Goal: Information Seeking & Learning: Learn about a topic

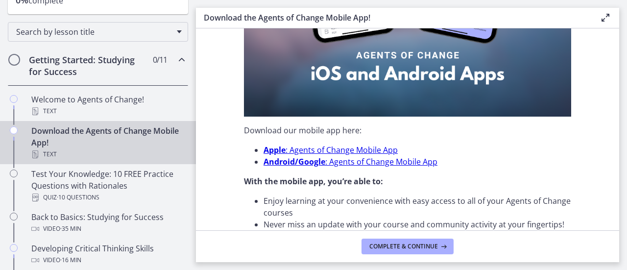
scroll to position [49, 0]
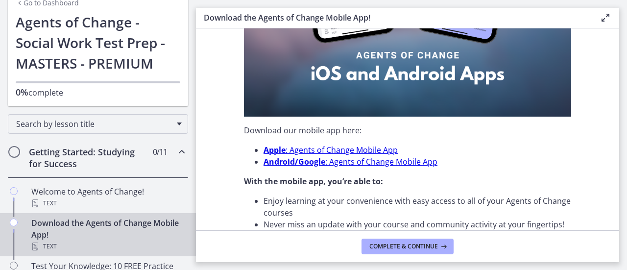
click at [71, 146] on h2 "Getting Started: Studying for Success" at bounding box center [89, 158] width 120 height 24
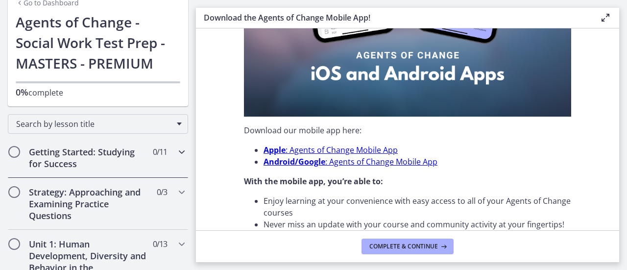
click at [15, 148] on span "Chapters" at bounding box center [14, 152] width 10 height 10
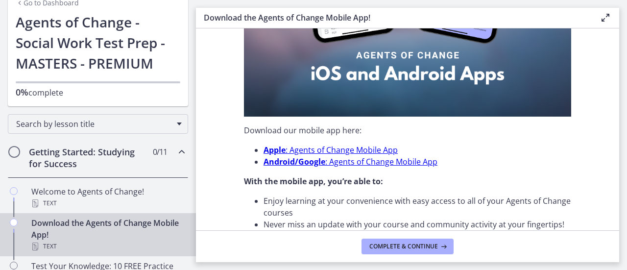
click at [68, 152] on h2 "Getting Started: Studying for Success" at bounding box center [89, 158] width 120 height 24
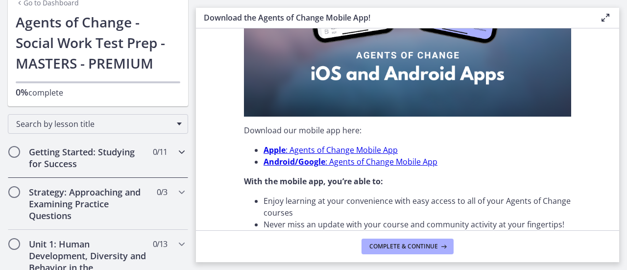
click at [68, 152] on h2 "Getting Started: Studying for Success" at bounding box center [89, 158] width 120 height 24
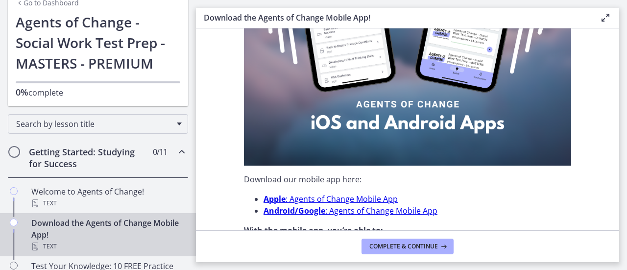
scroll to position [245, 0]
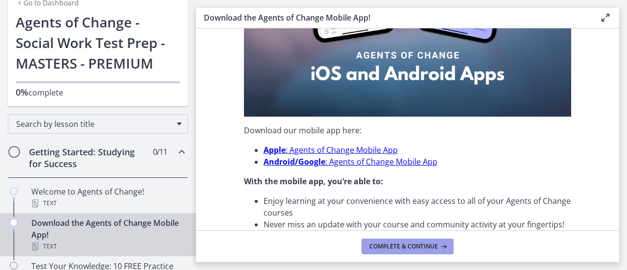
click at [431, 247] on span "Complete & continue" at bounding box center [403, 247] width 69 height 8
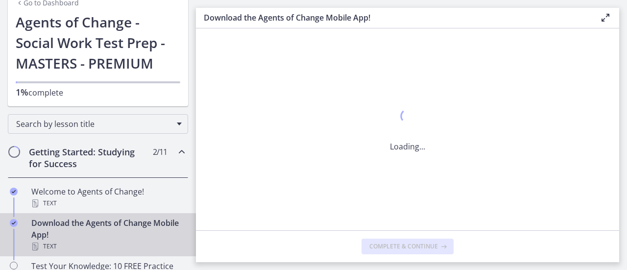
scroll to position [0, 0]
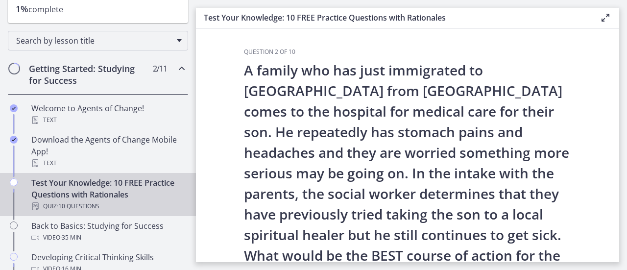
scroll to position [147, 0]
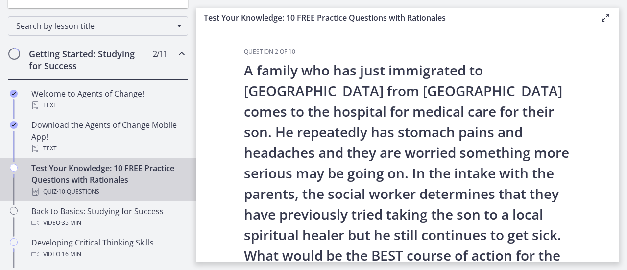
click at [121, 180] on div "Test Your Knowledge: 10 FREE Practice Questions with Rationales Quiz · 10 Quest…" at bounding box center [107, 179] width 153 height 35
click at [14, 167] on icon "Chapters" at bounding box center [14, 168] width 8 height 8
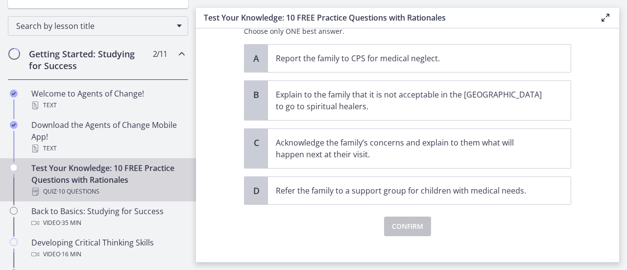
scroll to position [283, 0]
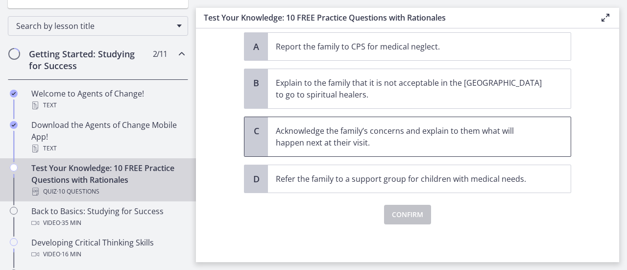
click at [334, 134] on p "Acknowledge the family’s concerns and explain to them what will happen next at …" at bounding box center [410, 137] width 268 height 24
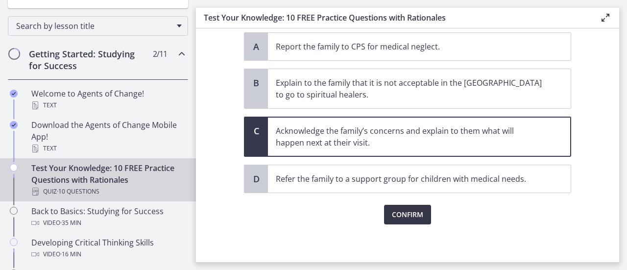
click at [388, 206] on button "Confirm" at bounding box center [407, 215] width 47 height 20
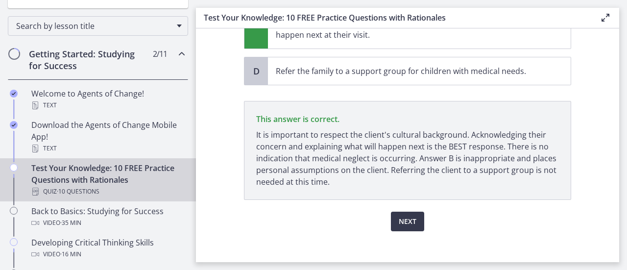
scroll to position [397, 0]
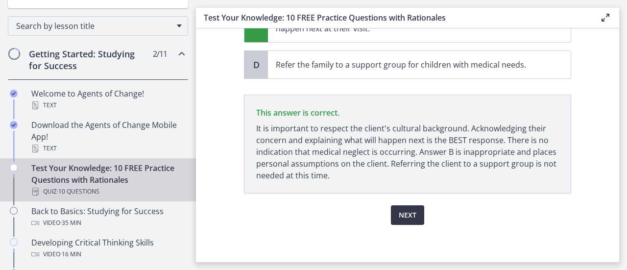
click at [415, 216] on button "Next" at bounding box center [407, 215] width 33 height 20
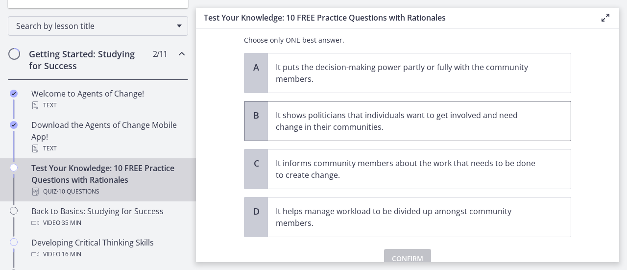
scroll to position [49, 0]
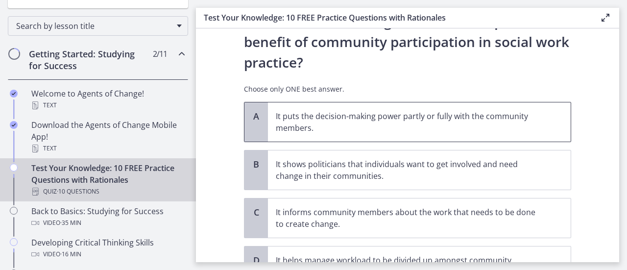
click at [358, 112] on p "It puts the decision-making power partly or fully with the community members." at bounding box center [410, 122] width 268 height 24
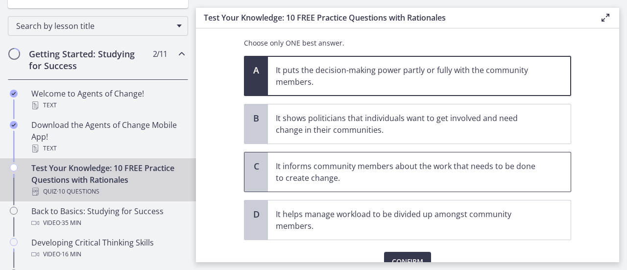
scroll to position [142, 0]
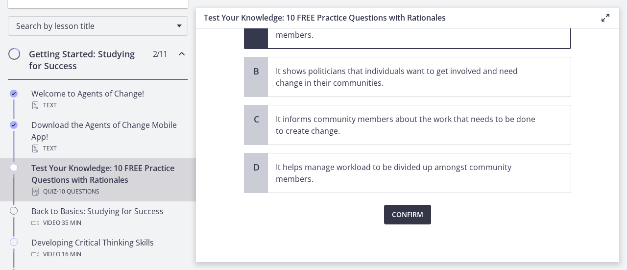
click at [397, 209] on span "Confirm" at bounding box center [407, 215] width 31 height 12
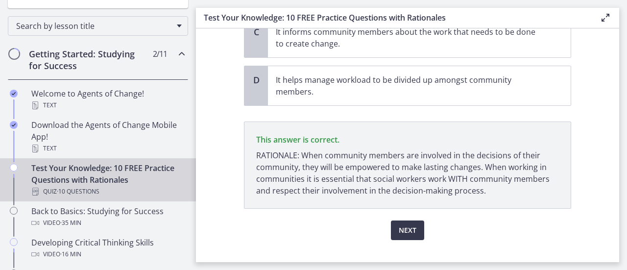
scroll to position [245, 0]
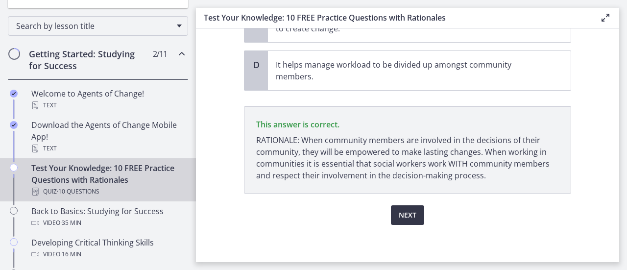
click at [399, 215] on span "Next" at bounding box center [408, 215] width 18 height 12
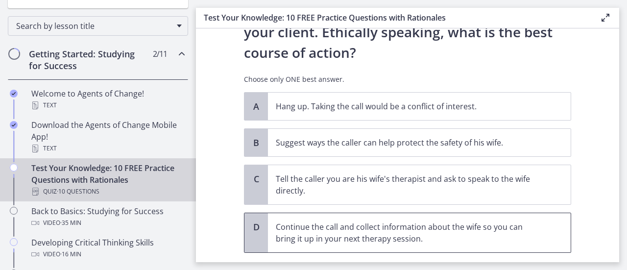
scroll to position [147, 0]
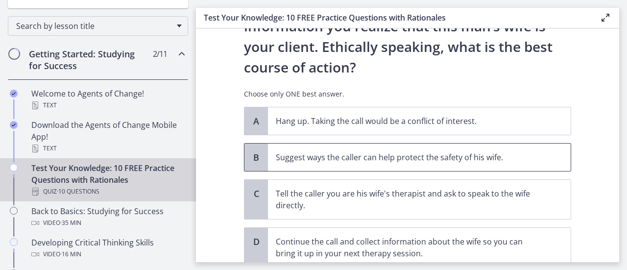
click at [394, 156] on p "Suggest ways the caller can help protect the safety of his wife." at bounding box center [410, 157] width 268 height 12
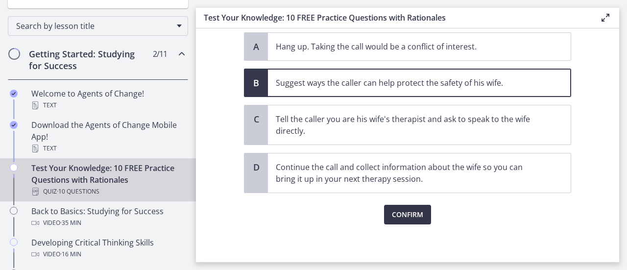
click at [392, 206] on button "Confirm" at bounding box center [407, 215] width 47 height 20
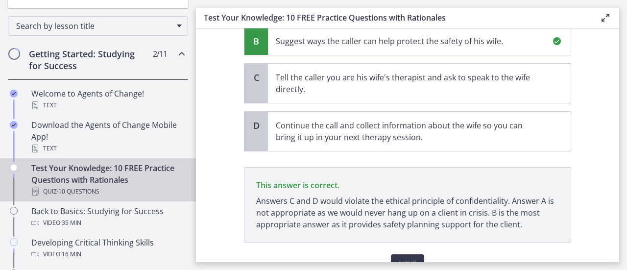
scroll to position [312, 0]
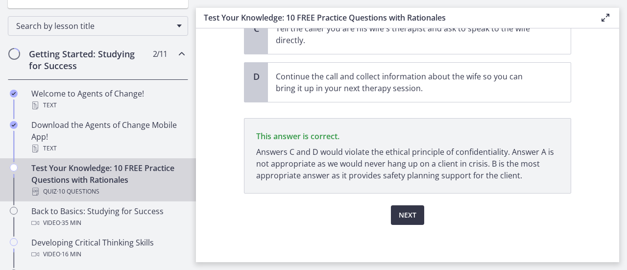
click at [403, 218] on span "Next" at bounding box center [408, 215] width 18 height 12
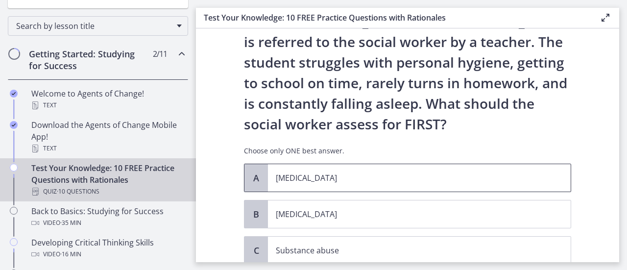
scroll to position [98, 0]
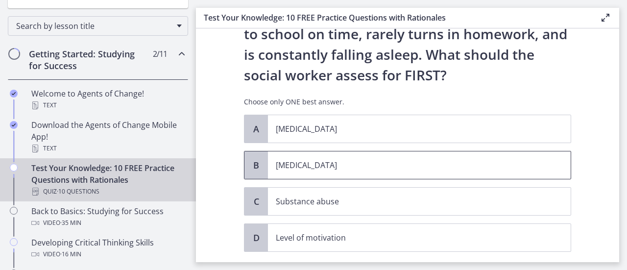
click at [323, 164] on p "[MEDICAL_DATA]" at bounding box center [410, 165] width 268 height 12
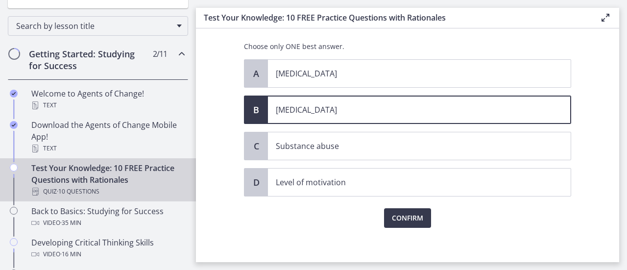
scroll to position [157, 0]
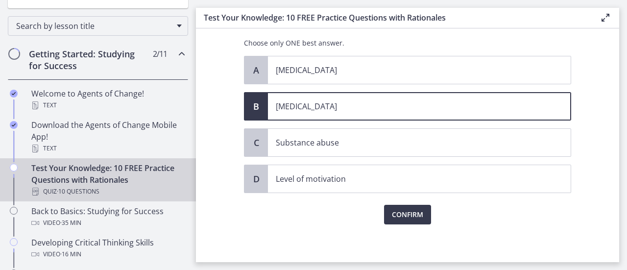
click at [380, 203] on div "Confirm" at bounding box center [407, 208] width 327 height 31
click at [384, 209] on button "Confirm" at bounding box center [407, 215] width 47 height 20
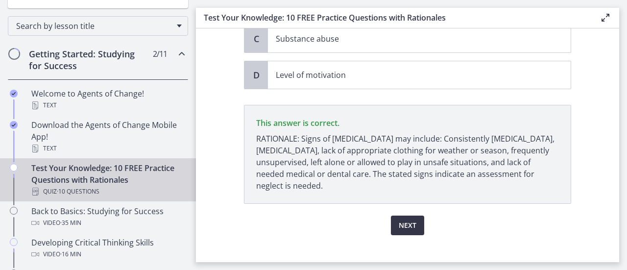
scroll to position [271, 0]
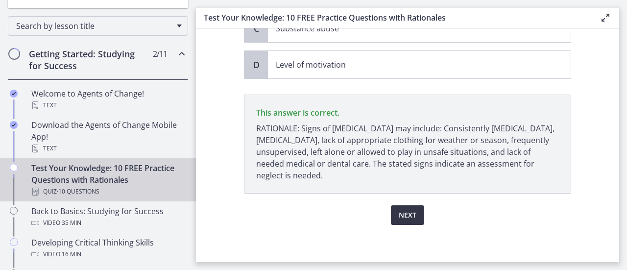
click at [404, 213] on span "Next" at bounding box center [408, 215] width 18 height 12
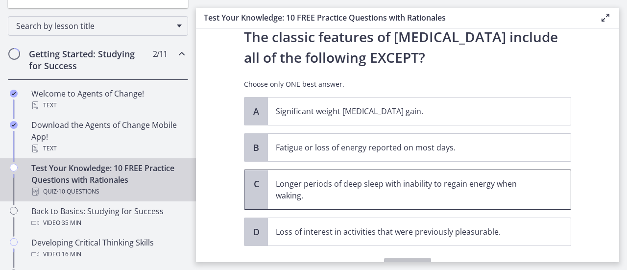
scroll to position [49, 0]
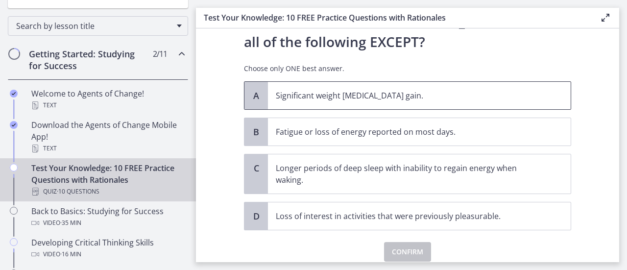
click at [358, 90] on p "Significant weight [MEDICAL_DATA] gain." at bounding box center [410, 96] width 268 height 12
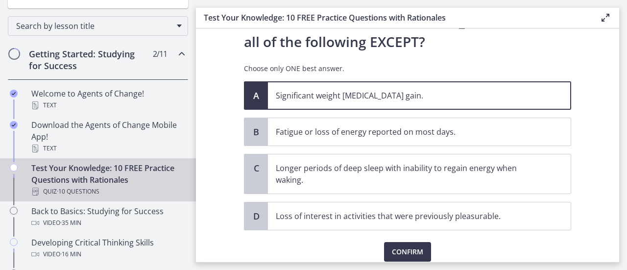
click at [397, 213] on div "Question 6 of 10 The classic features of [MEDICAL_DATA] include all of the foll…" at bounding box center [407, 106] width 343 height 214
click at [401, 247] on span "Confirm" at bounding box center [407, 252] width 31 height 12
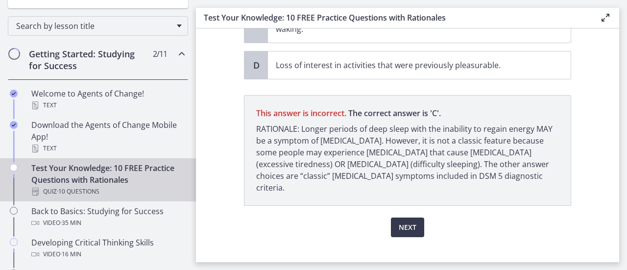
scroll to position [200, 0]
click at [408, 221] on span "Next" at bounding box center [408, 227] width 18 height 12
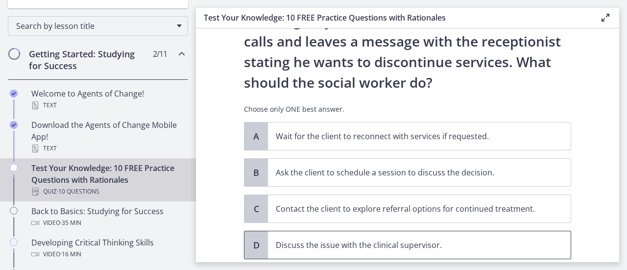
scroll to position [98, 0]
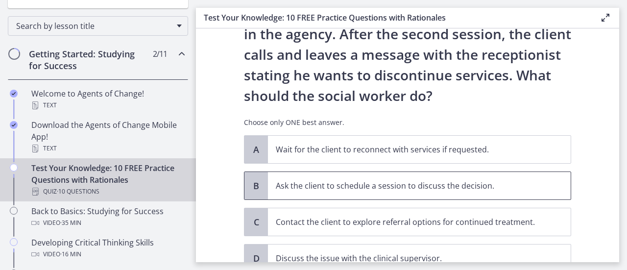
click at [405, 184] on p "Ask the client to schedule a session to discuss the decision." at bounding box center [410, 186] width 268 height 12
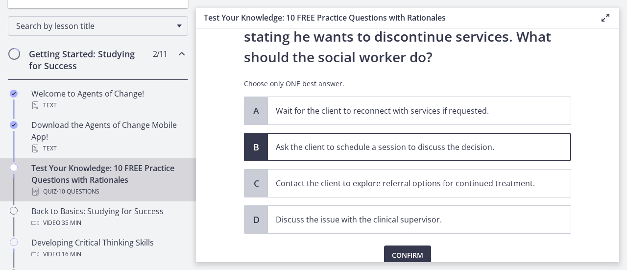
scroll to position [177, 0]
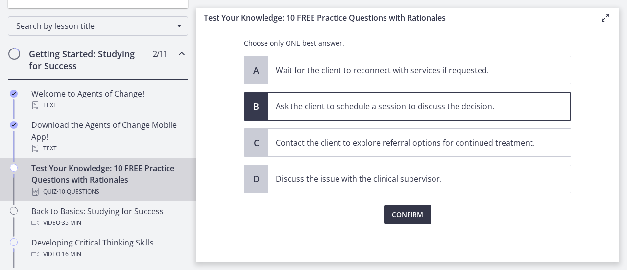
click at [398, 218] on span "Confirm" at bounding box center [407, 215] width 31 height 12
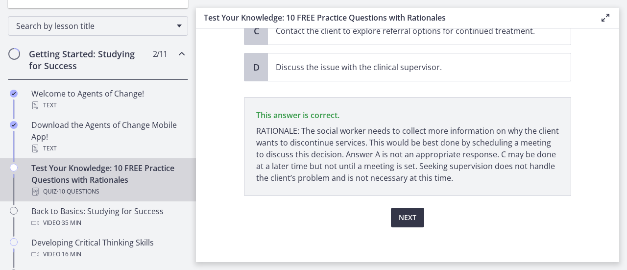
scroll to position [292, 0]
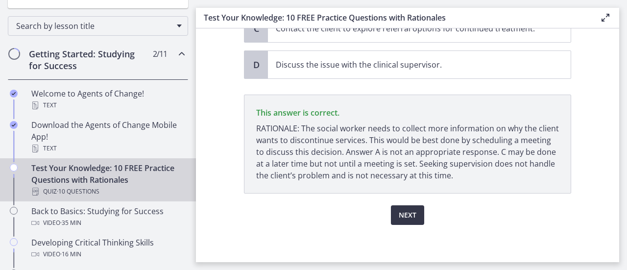
click at [413, 220] on button "Next" at bounding box center [407, 215] width 33 height 20
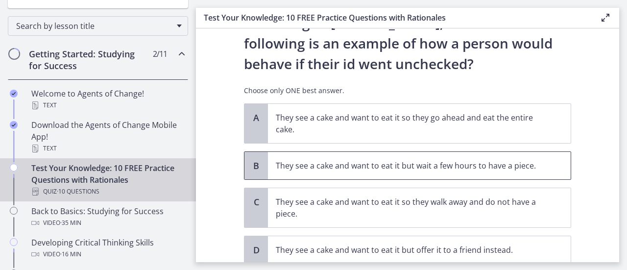
scroll to position [0, 0]
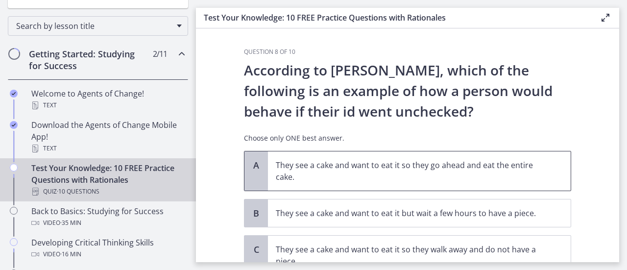
click at [443, 164] on p "They see a cake and want to eat it so they go ahead and eat the entire cake." at bounding box center [410, 171] width 268 height 24
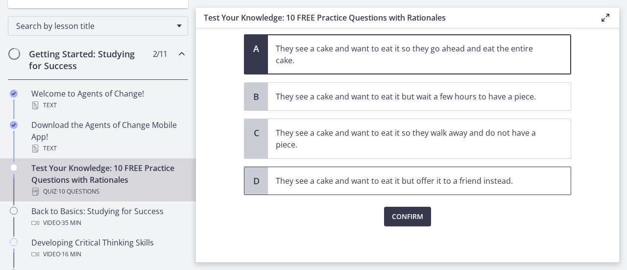
scroll to position [119, 0]
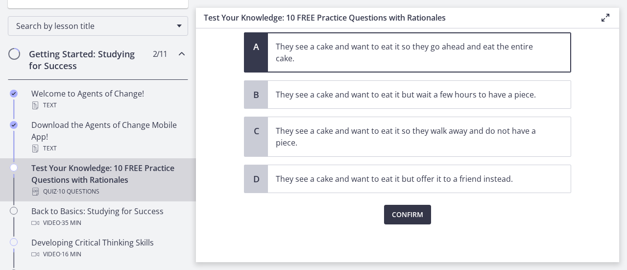
click at [419, 210] on span "Confirm" at bounding box center [407, 215] width 31 height 12
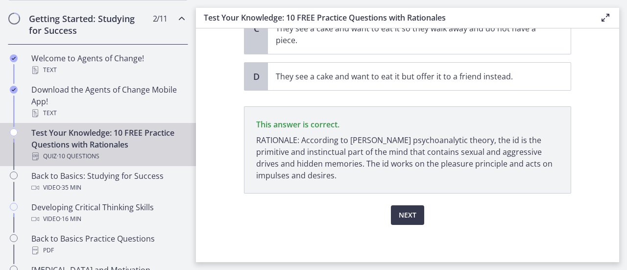
scroll to position [196, 0]
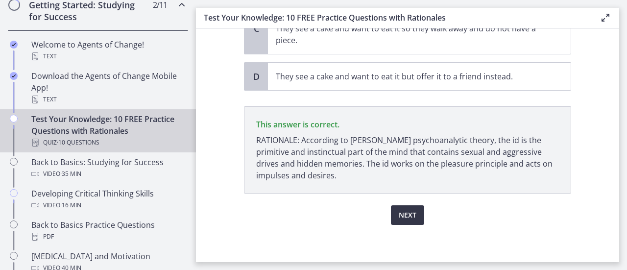
click at [404, 212] on span "Next" at bounding box center [408, 215] width 18 height 12
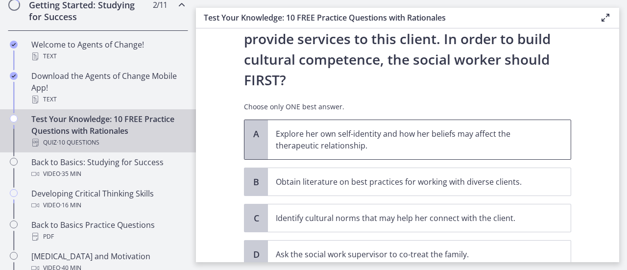
click at [386, 128] on p "Explore her own self-identity and how her beliefs may affect the therapeutic re…" at bounding box center [410, 140] width 268 height 24
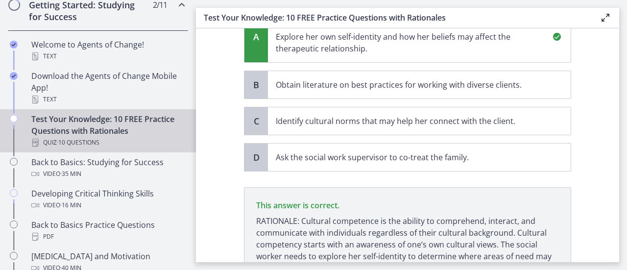
scroll to position [342, 0]
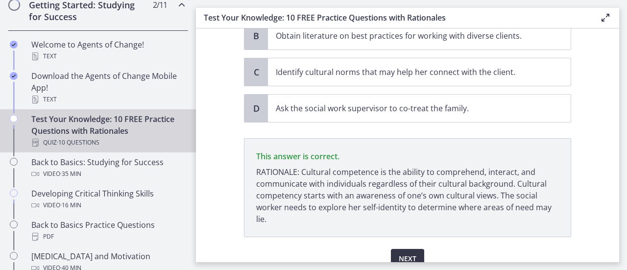
click at [401, 253] on span "Next" at bounding box center [408, 259] width 18 height 12
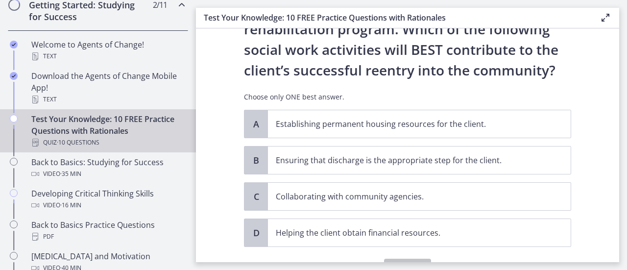
scroll to position [98, 0]
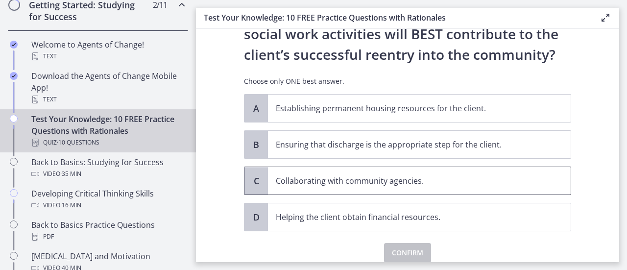
click at [397, 186] on p "Collaborating with community agencies." at bounding box center [410, 181] width 268 height 12
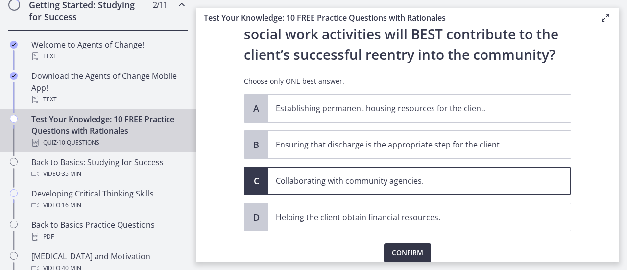
click at [407, 247] on span "Confirm" at bounding box center [407, 253] width 31 height 12
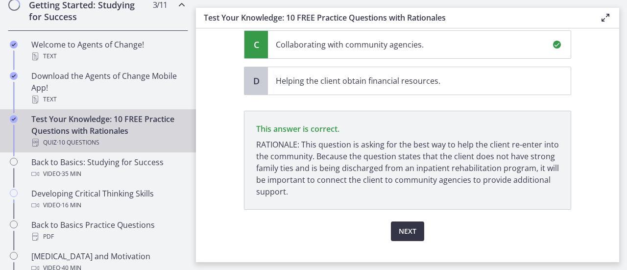
scroll to position [250, 0]
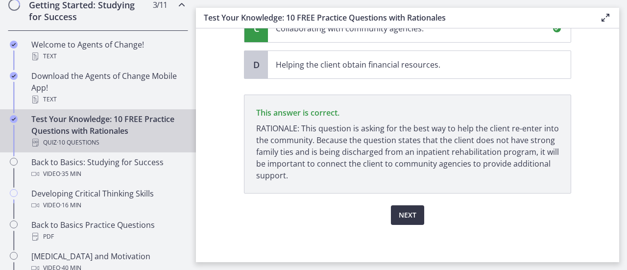
click at [407, 209] on span "Next" at bounding box center [408, 215] width 18 height 12
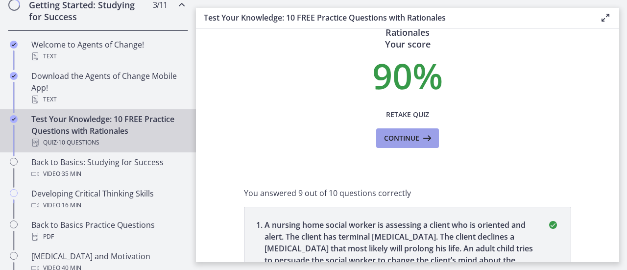
scroll to position [49, 0]
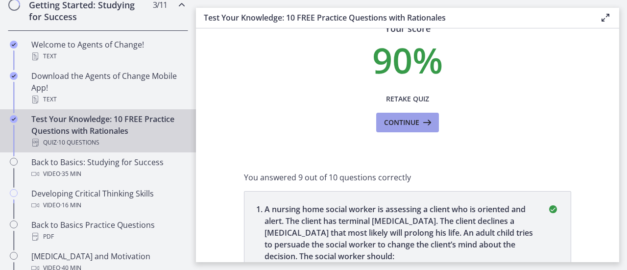
click at [407, 127] on span "Continue" at bounding box center [401, 123] width 35 height 12
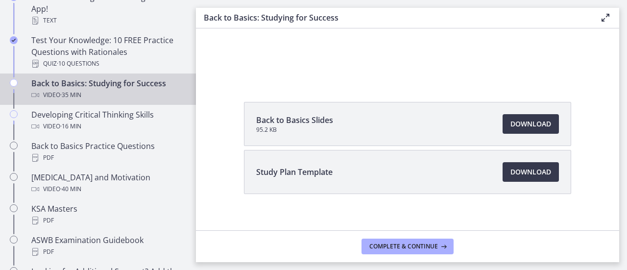
scroll to position [118, 0]
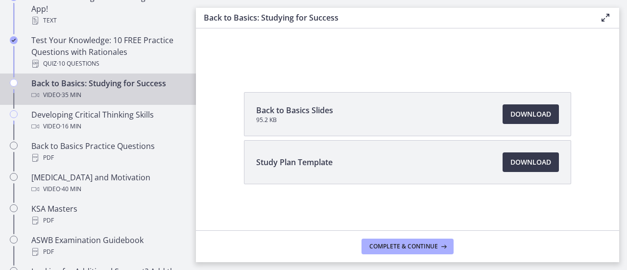
click at [321, 108] on span "Back to Basics Slides" at bounding box center [294, 110] width 77 height 12
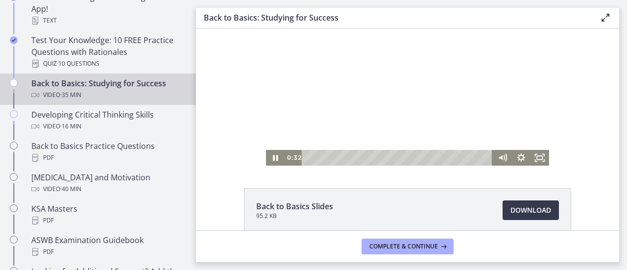
scroll to position [20, 0]
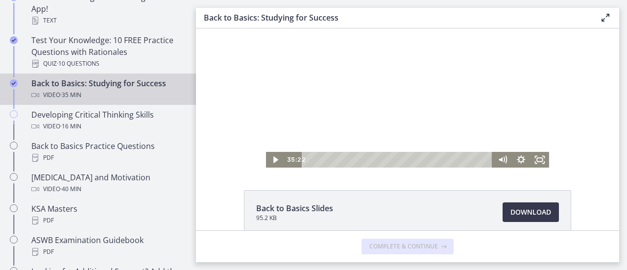
drag, startPoint x: 315, startPoint y: 159, endPoint x: 708, endPoint y: 185, distance: 393.9
click at [512, 168] on html "Click for sound @keyframes VOLUME_SMALL_WAVE_FLASH { 0% { opacity: 0; } 33% { o…" at bounding box center [407, 87] width 423 height 159
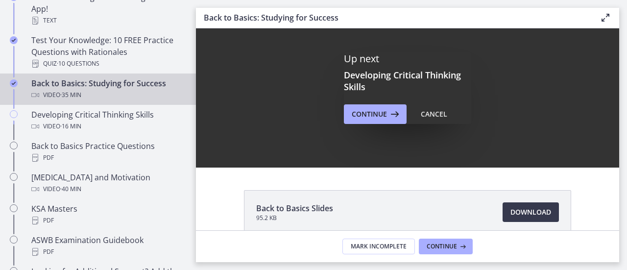
scroll to position [0, 0]
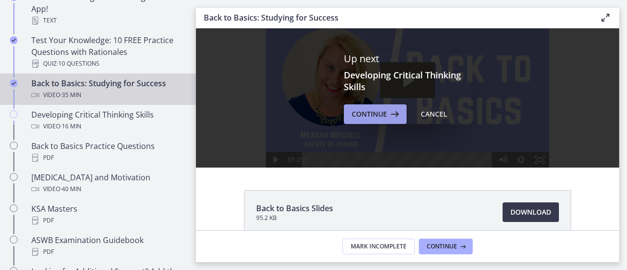
click at [377, 106] on button "Continue" at bounding box center [375, 114] width 63 height 20
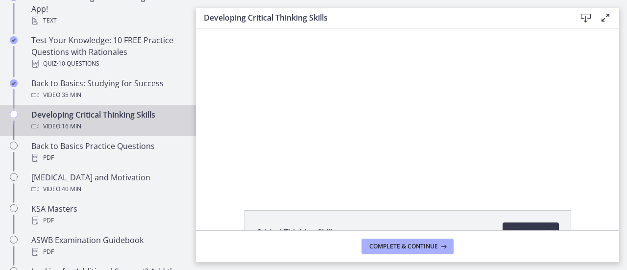
click at [105, 122] on div "Video · 16 min" at bounding box center [107, 127] width 153 height 12
click at [107, 114] on div "Developing Critical Thinking Skills Video · 16 min" at bounding box center [107, 121] width 153 height 24
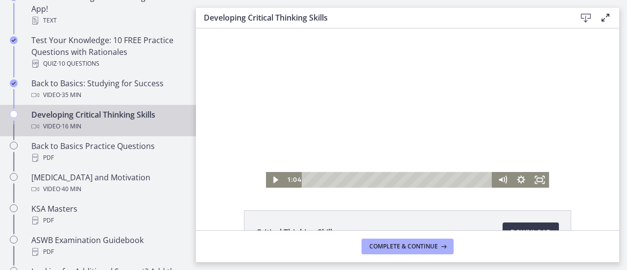
click at [338, 113] on div at bounding box center [407, 107] width 283 height 159
drag, startPoint x: 319, startPoint y: 178, endPoint x: 294, endPoint y: 179, distance: 25.0
click at [294, 179] on div "0:00" at bounding box center [389, 180] width 209 height 16
click at [349, 119] on div at bounding box center [407, 107] width 283 height 159
click at [371, 112] on div at bounding box center [407, 107] width 283 height 159
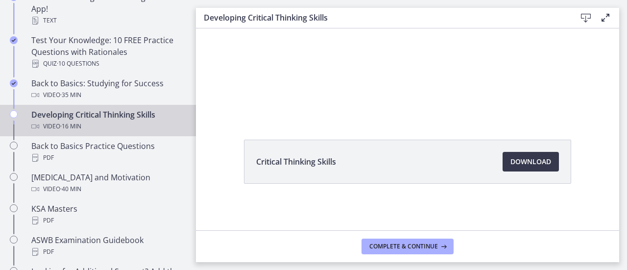
scroll to position [22, 0]
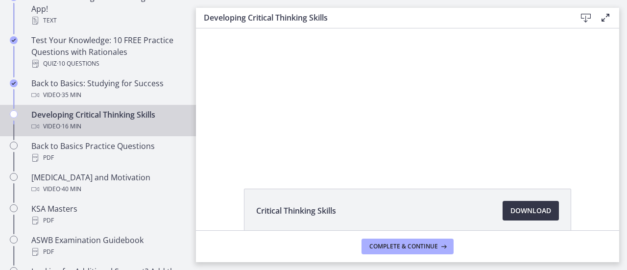
click at [526, 209] on span "Download Opens in a new window" at bounding box center [531, 211] width 41 height 12
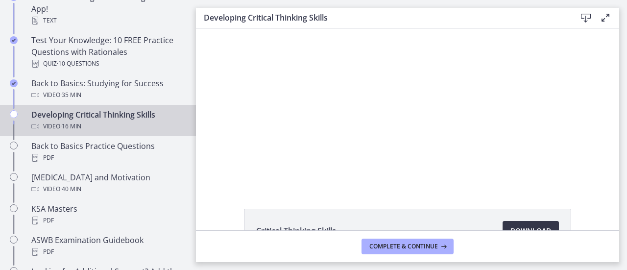
scroll to position [0, 0]
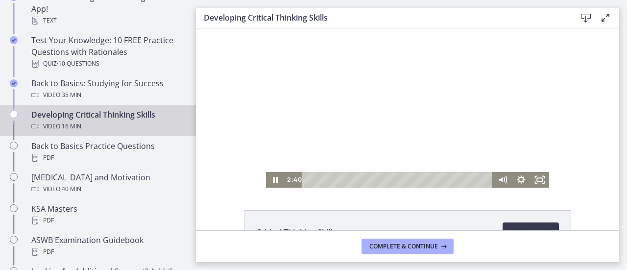
click at [355, 115] on div at bounding box center [407, 107] width 283 height 159
click at [274, 178] on icon "Play Video" at bounding box center [276, 179] width 5 height 6
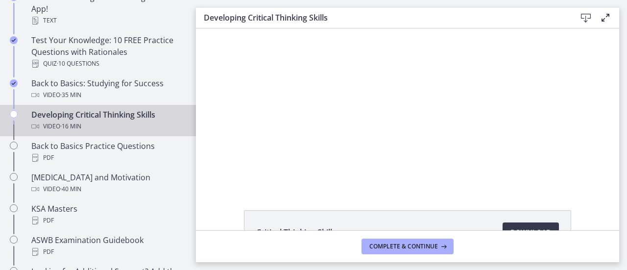
click at [381, 119] on div at bounding box center [407, 107] width 283 height 159
click at [364, 97] on div at bounding box center [407, 107] width 283 height 159
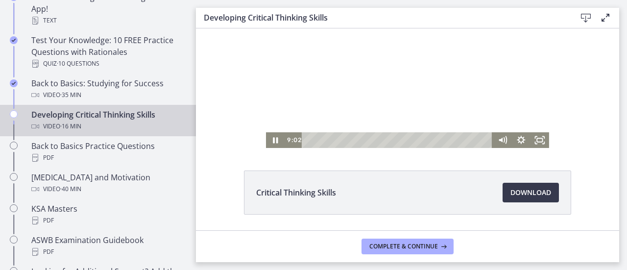
scroll to position [49, 0]
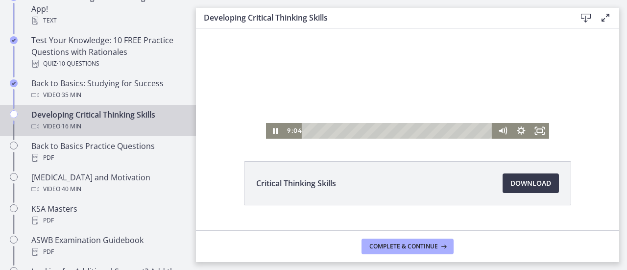
click at [372, 84] on div at bounding box center [407, 58] width 283 height 159
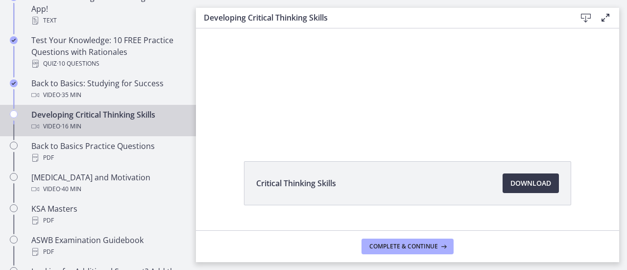
click at [372, 84] on div at bounding box center [407, 58] width 283 height 159
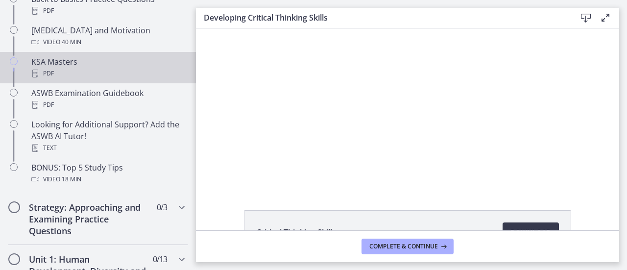
scroll to position [275, 0]
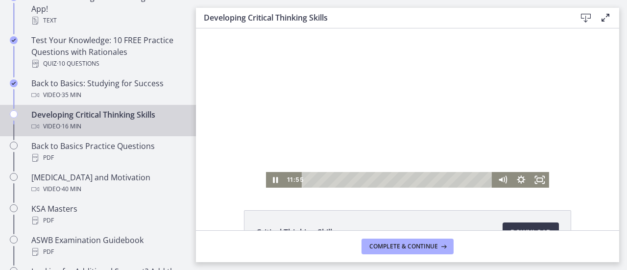
click at [380, 113] on div at bounding box center [407, 107] width 283 height 159
click at [383, 103] on div at bounding box center [407, 107] width 283 height 159
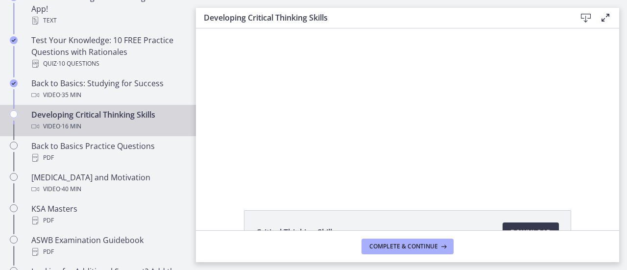
scroll to position [3, 0]
click at [147, 121] on div "Video · 16 min" at bounding box center [107, 127] width 153 height 12
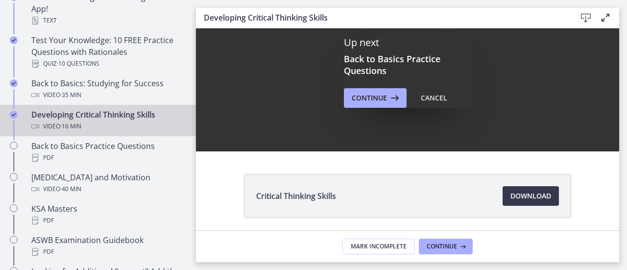
scroll to position [52, 0]
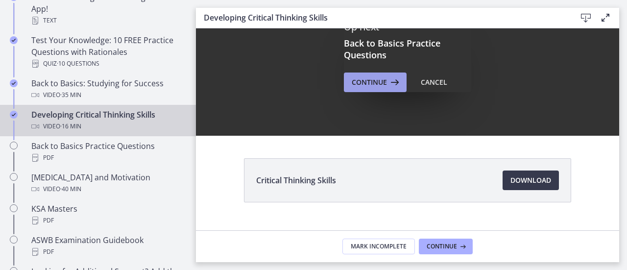
click at [388, 82] on icon at bounding box center [394, 82] width 14 height 12
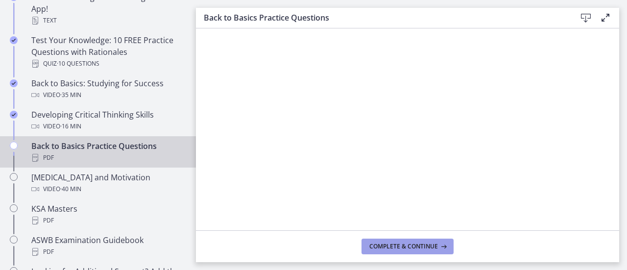
click at [409, 248] on span "Complete & continue" at bounding box center [403, 247] width 69 height 8
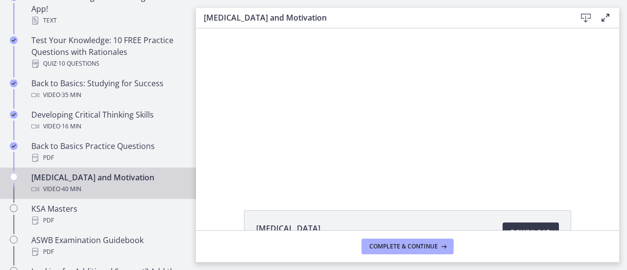
click at [76, 188] on span "· 40 min" at bounding box center [70, 189] width 21 height 12
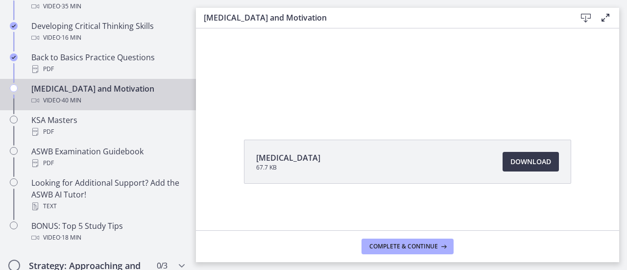
scroll to position [22, 0]
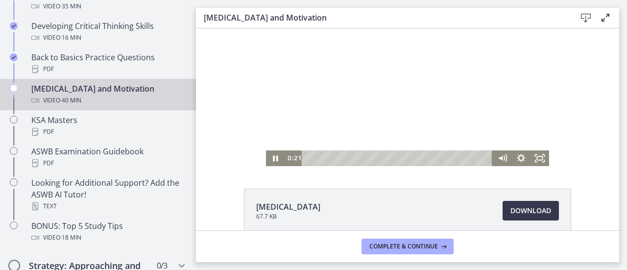
click at [370, 113] on div at bounding box center [407, 86] width 283 height 159
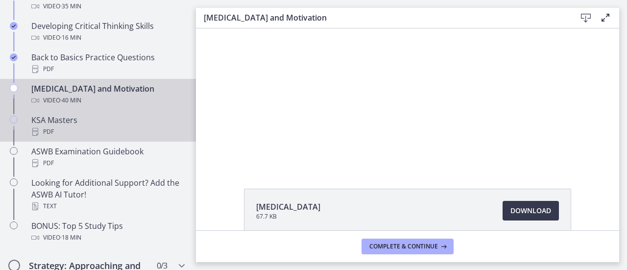
click at [134, 140] on link "KSA Masters PDF" at bounding box center [98, 125] width 196 height 31
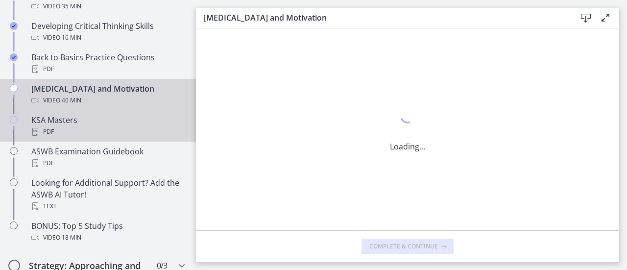
scroll to position [0, 0]
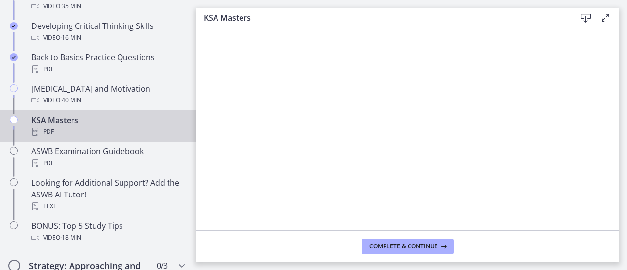
click at [585, 20] on icon at bounding box center [586, 18] width 12 height 12
click at [56, 118] on div "KSA Masters PDF" at bounding box center [107, 126] width 153 height 24
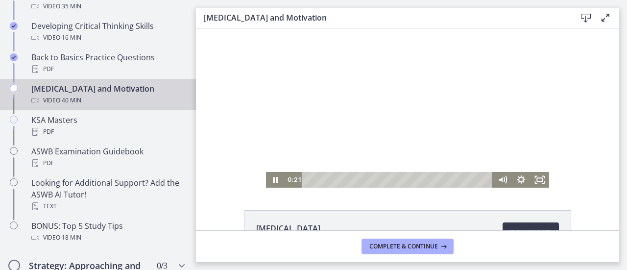
click at [347, 104] on div at bounding box center [407, 107] width 283 height 159
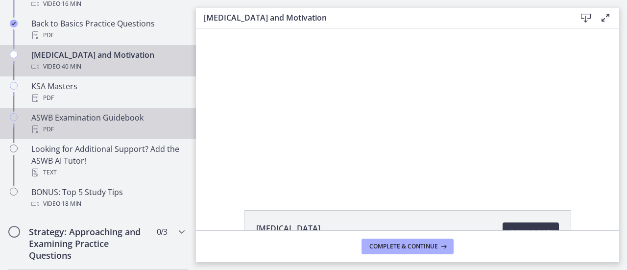
scroll to position [413, 0]
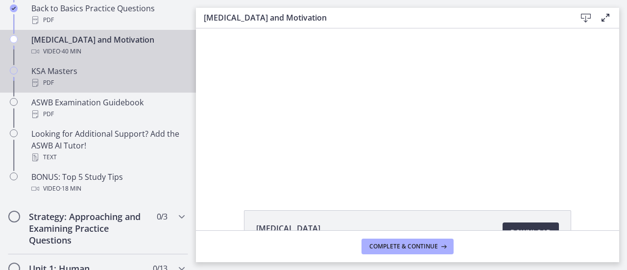
click at [11, 67] on icon "Chapters" at bounding box center [14, 71] width 8 height 8
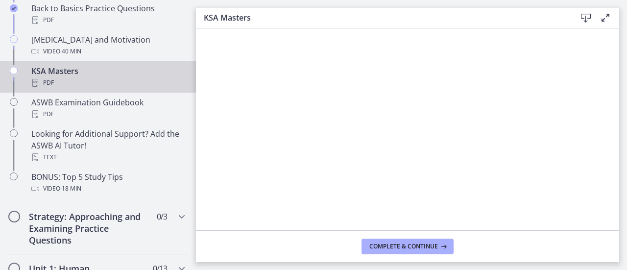
click at [45, 69] on div "KSA Masters PDF" at bounding box center [107, 77] width 153 height 24
click at [388, 245] on span "Complete & continue" at bounding box center [403, 247] width 69 height 8
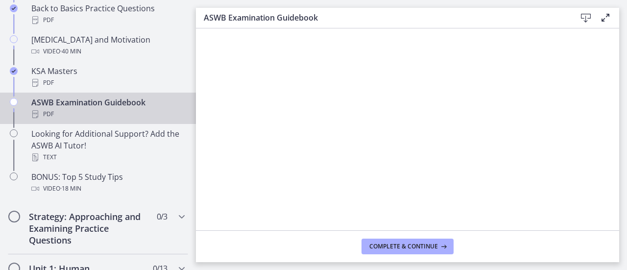
click at [75, 98] on div "ASWB Examination Guidebook PDF" at bounding box center [107, 109] width 153 height 24
click at [34, 101] on div "ASWB Examination Guidebook PDF" at bounding box center [107, 109] width 153 height 24
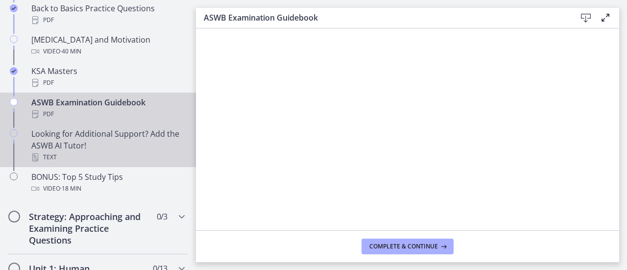
click at [55, 136] on div "Looking for Additional Support? Add the ASWB AI Tutor! Text" at bounding box center [107, 145] width 153 height 35
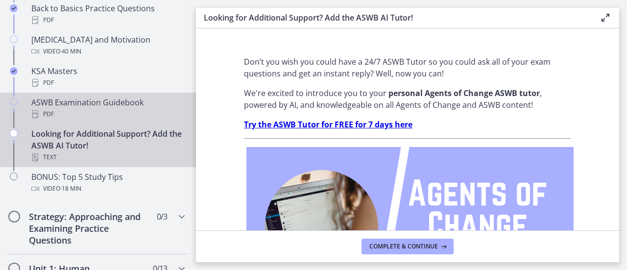
click at [66, 97] on div "ASWB Examination Guidebook PDF" at bounding box center [107, 109] width 153 height 24
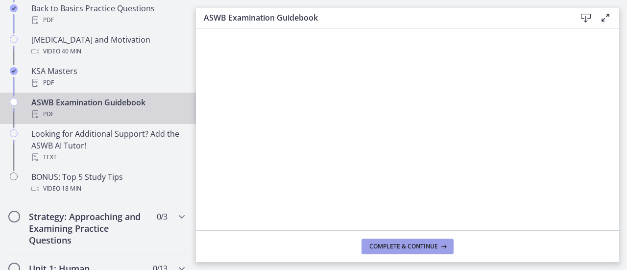
click at [395, 245] on span "Complete & continue" at bounding box center [403, 247] width 69 height 8
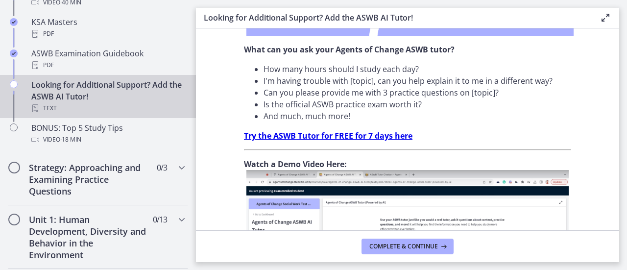
scroll to position [312, 0]
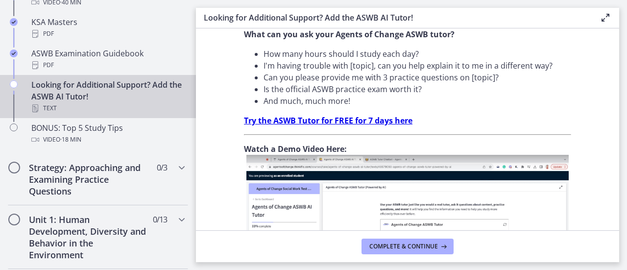
click at [315, 152] on strong "Watch a Demo Video Here:" at bounding box center [295, 149] width 103 height 11
click at [246, 220] on img at bounding box center [407, 243] width 322 height 176
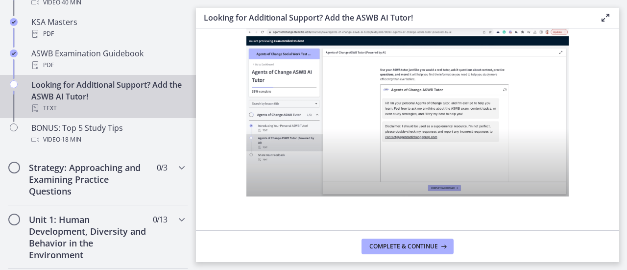
scroll to position [459, 0]
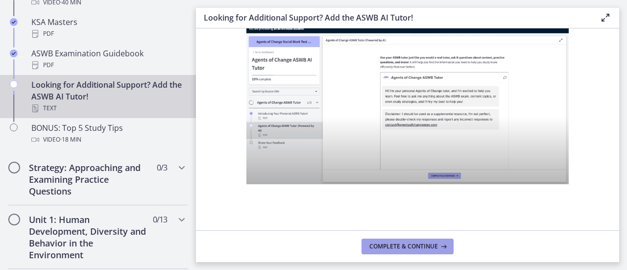
click at [409, 248] on span "Complete & continue" at bounding box center [403, 247] width 69 height 8
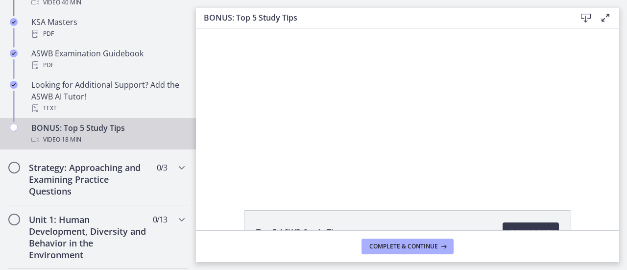
click at [403, 99] on div at bounding box center [407, 107] width 283 height 159
click at [403, 100] on div at bounding box center [407, 107] width 283 height 159
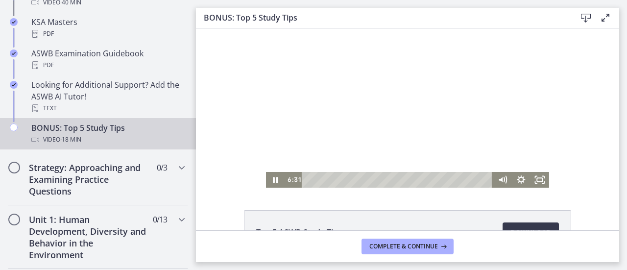
click at [395, 125] on div at bounding box center [407, 107] width 283 height 159
click at [364, 91] on div at bounding box center [407, 107] width 283 height 159
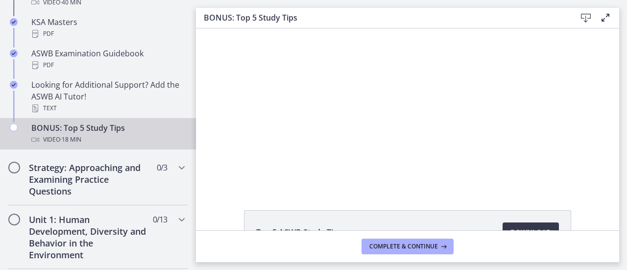
drag, startPoint x: 455, startPoint y: 56, endPoint x: 603, endPoint y: 170, distance: 186.6
click at [603, 170] on div "Click for sound @keyframes VOLUME_SMALL_WAVE_FLASH { 0% { opacity: 0; } 33% { o…" at bounding box center [407, 107] width 423 height 159
drag, startPoint x: 548, startPoint y: 170, endPoint x: 342, endPoint y: 7, distance: 262.7
click at [342, 28] on html "Click for sound @keyframes VOLUME_SMALL_WAVE_FLASH { 0% { opacity: 0; } 33% { o…" at bounding box center [407, 107] width 423 height 159
drag, startPoint x: 262, startPoint y: 36, endPoint x: 627, endPoint y: 150, distance: 382.5
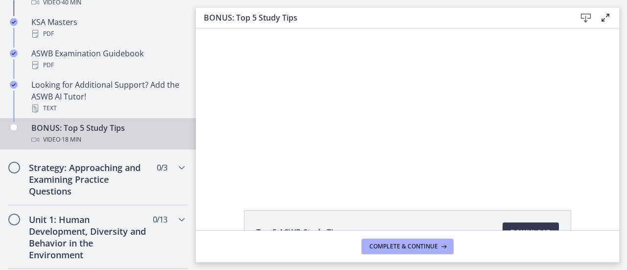
click at [619, 150] on html "Click for sound @keyframes VOLUME_SMALL_WAVE_FLASH { 0% { opacity: 0; } 33% { o…" at bounding box center [407, 107] width 423 height 159
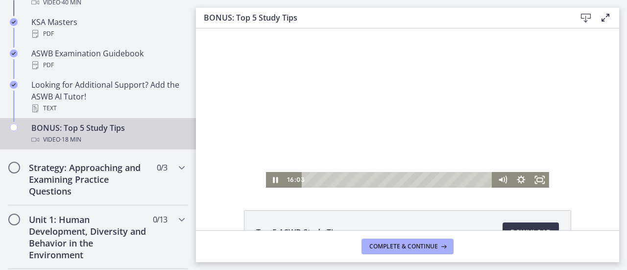
click at [393, 96] on div at bounding box center [407, 107] width 283 height 159
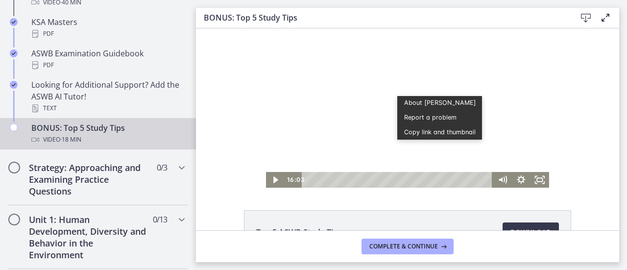
click at [393, 96] on div at bounding box center [407, 107] width 283 height 159
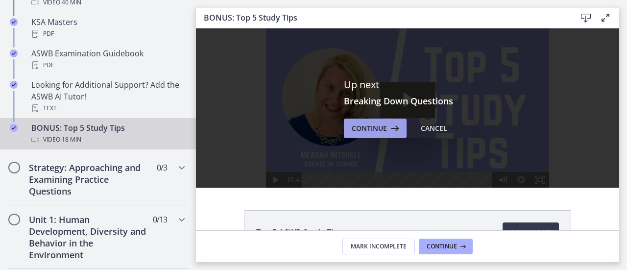
click at [362, 130] on span "Continue" at bounding box center [369, 128] width 35 height 12
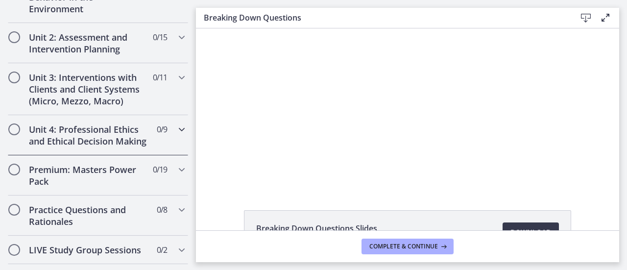
scroll to position [413, 0]
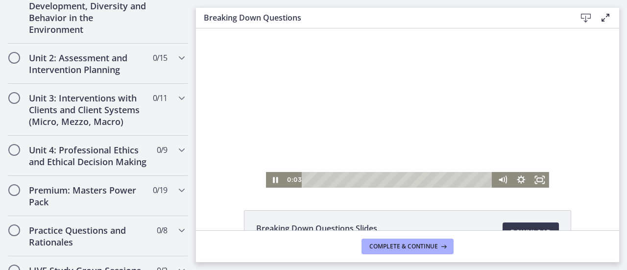
click at [407, 92] on div at bounding box center [407, 107] width 283 height 159
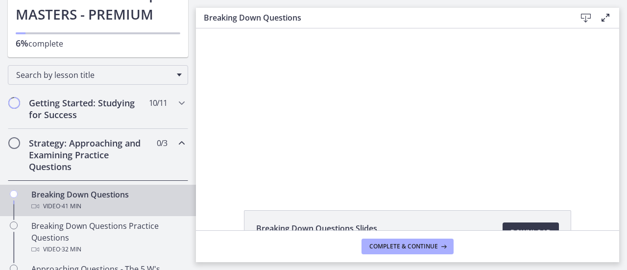
scroll to position [147, 0]
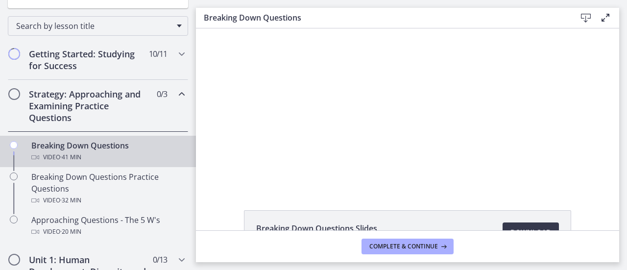
click at [69, 144] on div "Breaking Down Questions Video · 41 min" at bounding box center [107, 152] width 153 height 24
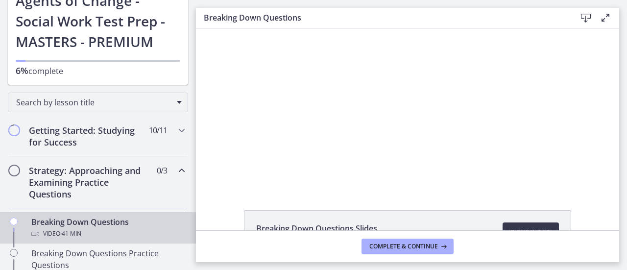
scroll to position [74, 0]
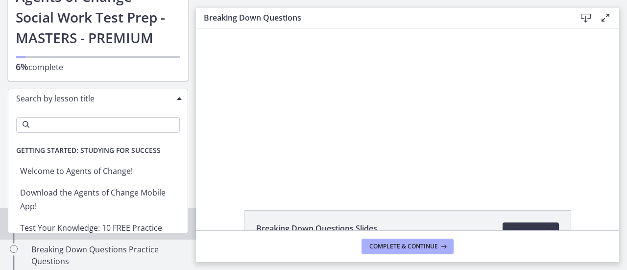
click at [122, 104] on div "Search by lesson title" at bounding box center [98, 99] width 180 height 20
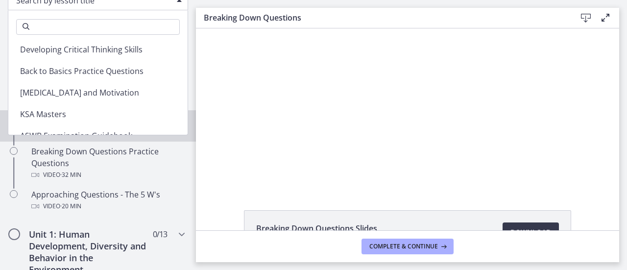
scroll to position [157, 0]
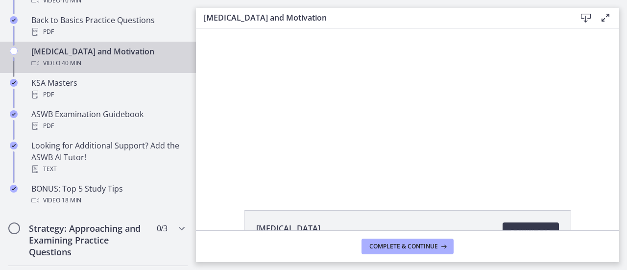
scroll to position [408, 0]
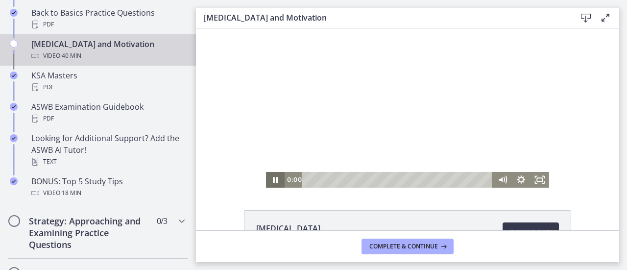
click at [280, 182] on div "0:00 0:00" at bounding box center [407, 180] width 283 height 16
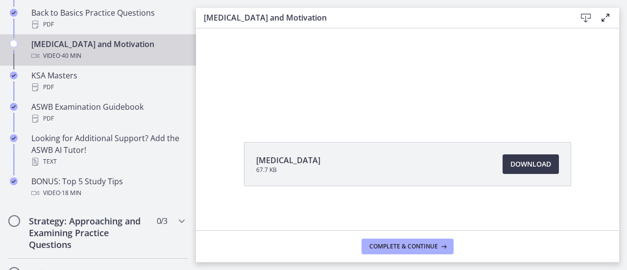
scroll to position [71, 0]
click at [531, 164] on span "Download Opens in a new window" at bounding box center [531, 162] width 41 height 12
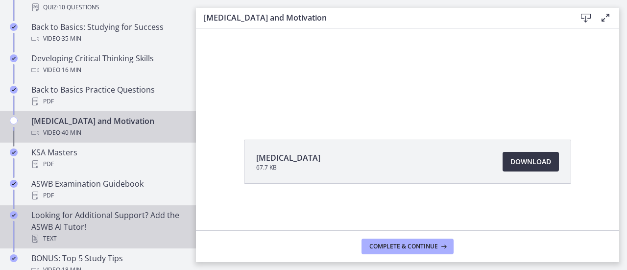
scroll to position [310, 0]
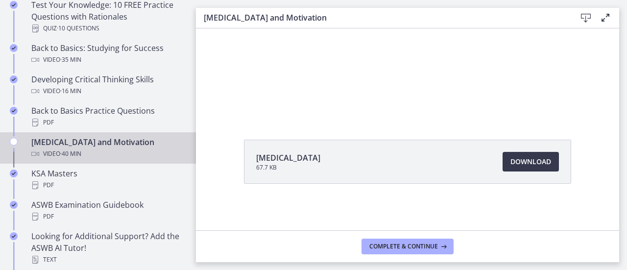
click at [16, 138] on div "Chapters" at bounding box center [14, 151] width 12 height 31
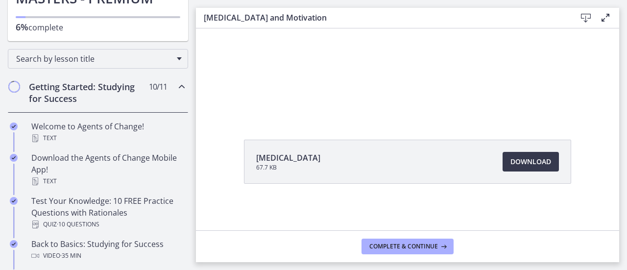
scroll to position [65, 0]
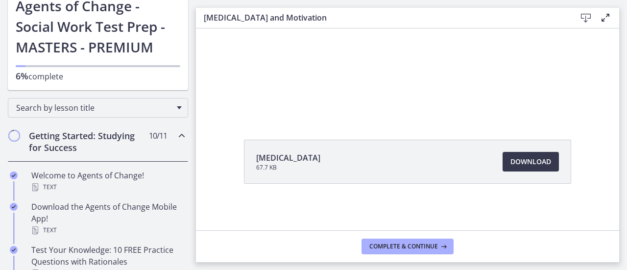
click at [12, 137] on span "Chapters" at bounding box center [14, 136] width 10 height 10
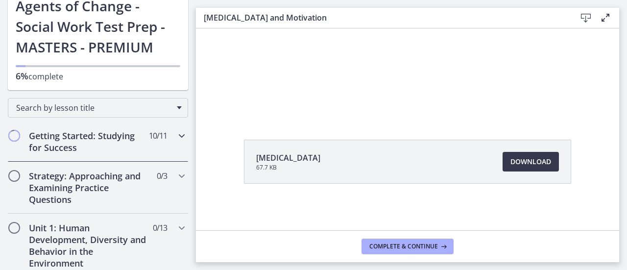
click at [12, 137] on span "Chapters" at bounding box center [14, 136] width 10 height 10
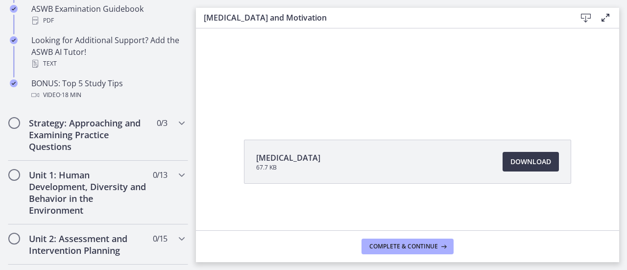
scroll to position [555, 0]
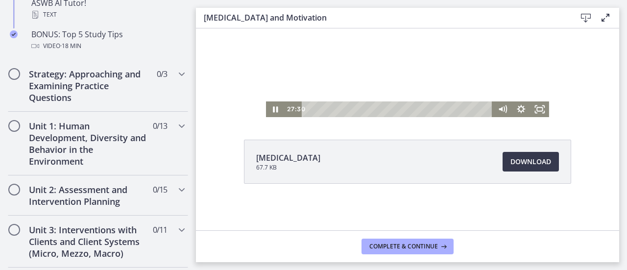
click at [424, 96] on div at bounding box center [407, 37] width 283 height 159
click at [273, 107] on icon "Play Video" at bounding box center [276, 109] width 6 height 8
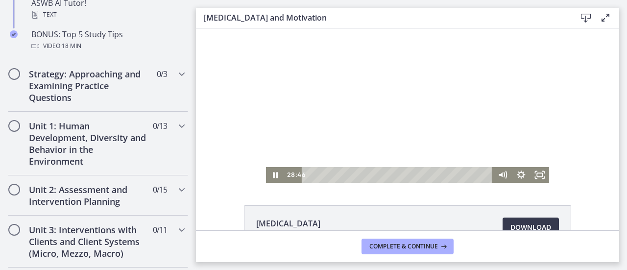
scroll to position [0, 0]
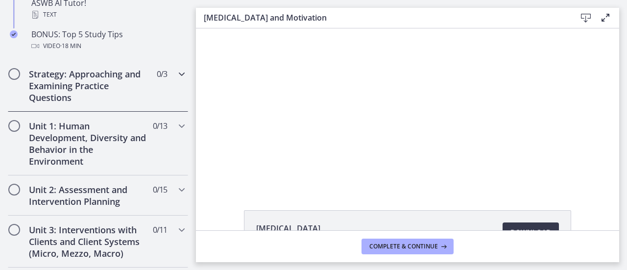
click at [142, 76] on div "Strategy: Approaching and Examining Practice Questions 0 / 3 Completed" at bounding box center [98, 86] width 180 height 52
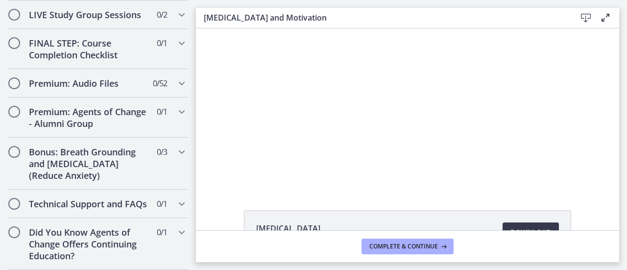
scroll to position [686, 0]
click at [94, 198] on h2 "Technical Support and FAQs" at bounding box center [89, 204] width 120 height 12
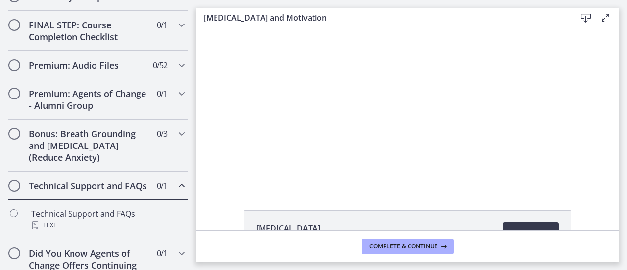
scroll to position [612, 0]
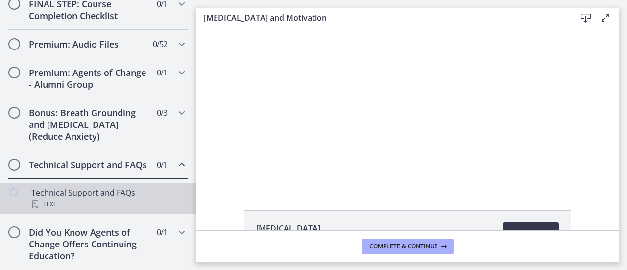
click at [96, 191] on div "Technical Support and FAQs Text" at bounding box center [107, 199] width 153 height 24
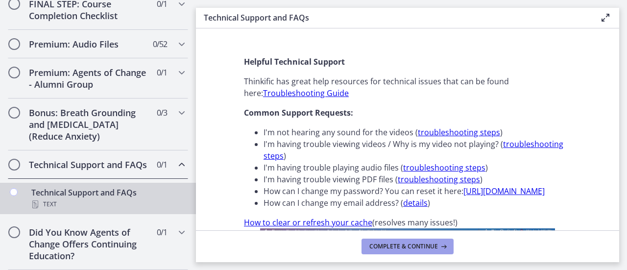
click at [429, 240] on button "Complete & continue" at bounding box center [408, 247] width 92 height 16
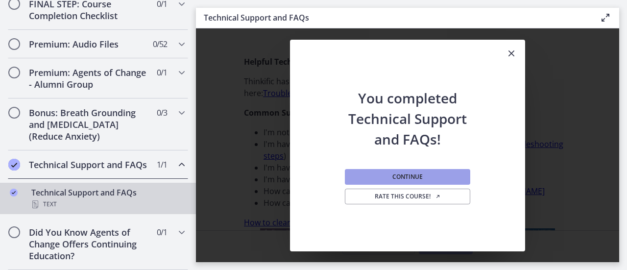
click at [423, 171] on button "Continue" at bounding box center [407, 177] width 125 height 16
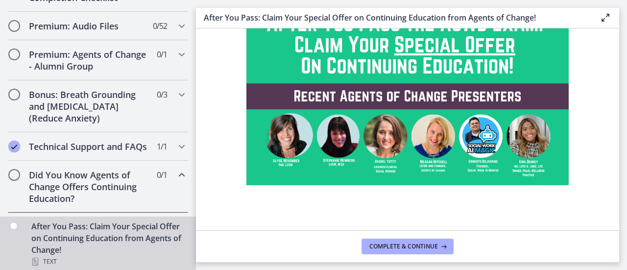
scroll to position [117, 0]
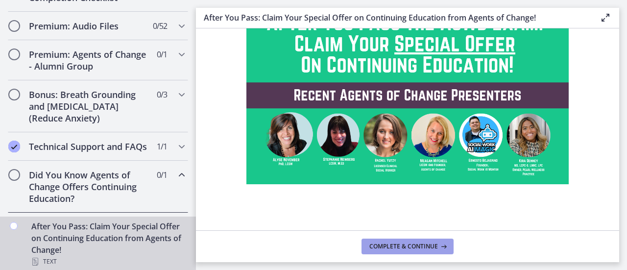
click at [410, 243] on span "Complete & continue" at bounding box center [403, 247] width 69 height 8
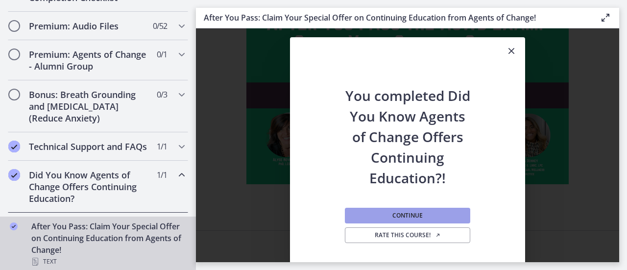
click at [412, 211] on button "Continue" at bounding box center [407, 216] width 125 height 16
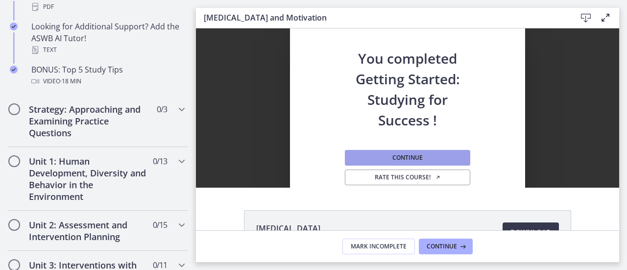
click at [423, 160] on button "Continue" at bounding box center [407, 158] width 125 height 16
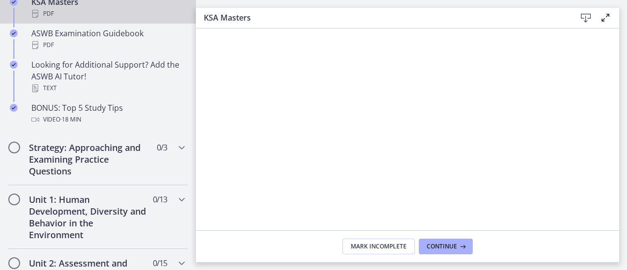
scroll to position [490, 0]
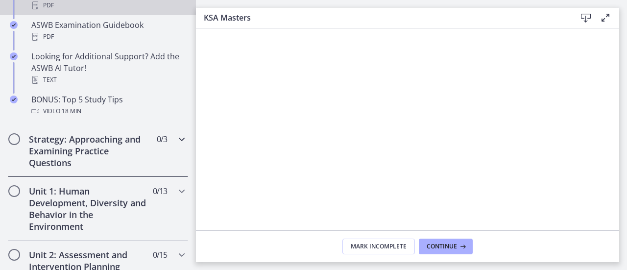
click at [79, 131] on div "Strategy: Approaching and Examining Practice Questions 0 / 3 Completed" at bounding box center [98, 151] width 180 height 52
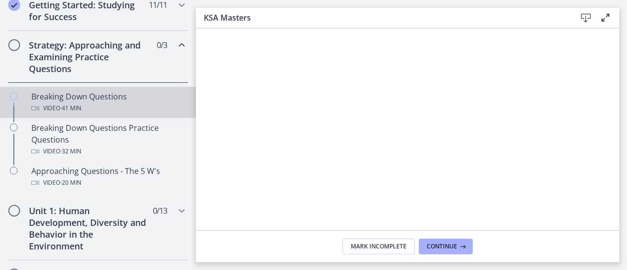
scroll to position [147, 0]
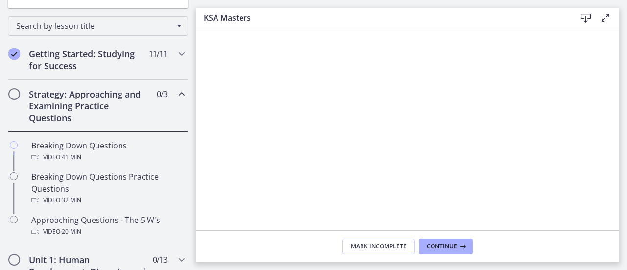
click at [88, 101] on h2 "Strategy: Approaching and Examining Practice Questions" at bounding box center [89, 105] width 120 height 35
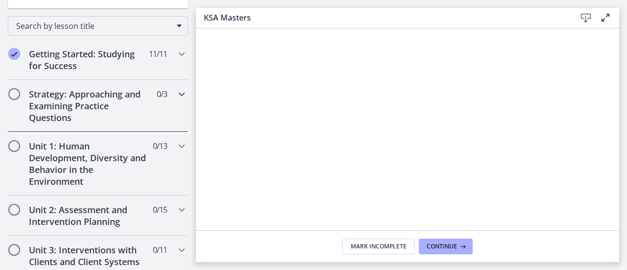
click at [88, 101] on h2 "Strategy: Approaching and Examining Practice Questions" at bounding box center [89, 105] width 120 height 35
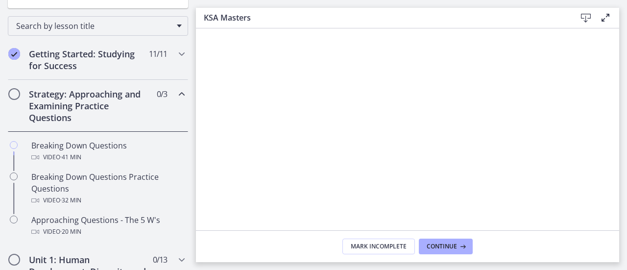
click at [22, 96] on div "Strategy: Approaching and Examining Practice Questions 0 / 3 Completed" at bounding box center [98, 106] width 180 height 52
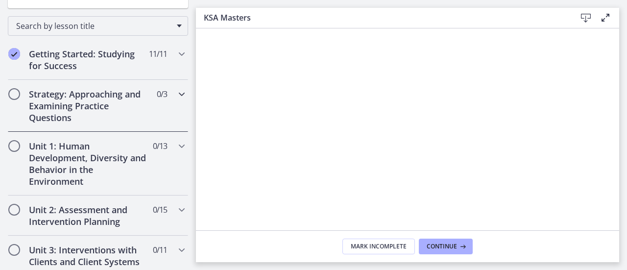
click at [39, 95] on h2 "Strategy: Approaching and Examining Practice Questions" at bounding box center [89, 105] width 120 height 35
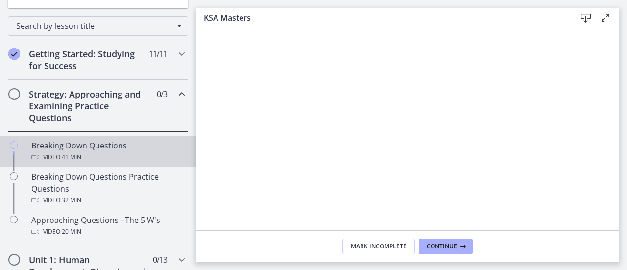
click at [75, 146] on div "Breaking Down Questions Video · 41 min" at bounding box center [107, 152] width 153 height 24
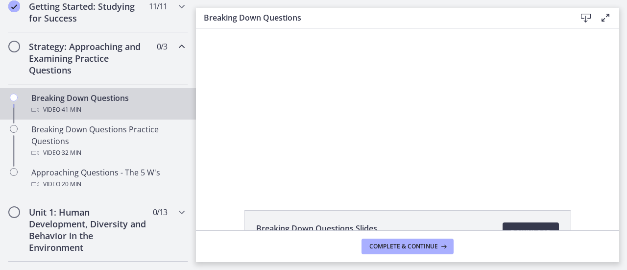
scroll to position [196, 0]
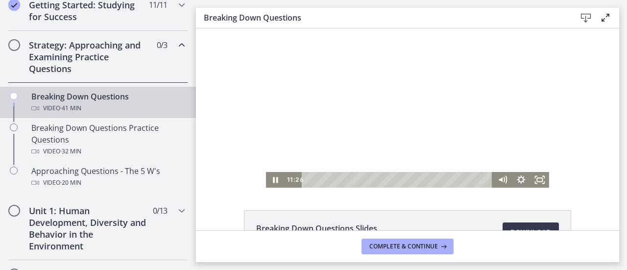
click at [413, 82] on div at bounding box center [407, 107] width 283 height 159
click at [356, 137] on div at bounding box center [407, 107] width 283 height 159
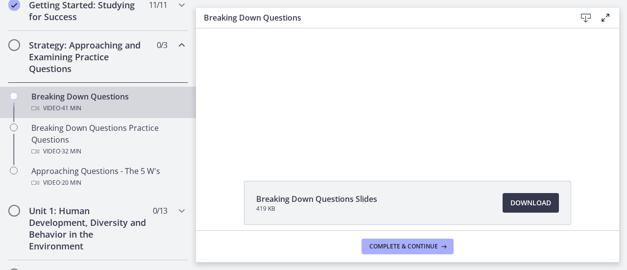
scroll to position [0, 0]
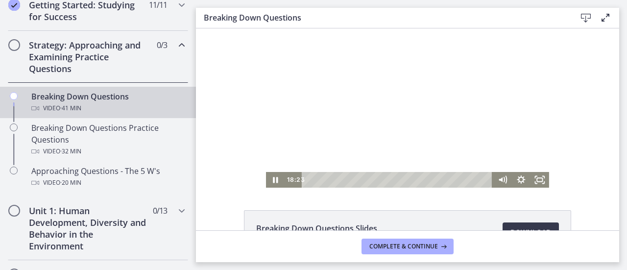
click at [367, 149] on div at bounding box center [407, 107] width 283 height 159
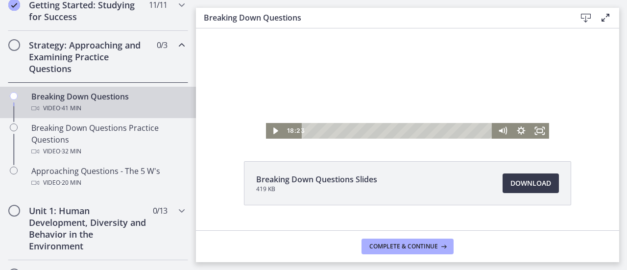
click at [383, 81] on div at bounding box center [407, 58] width 283 height 159
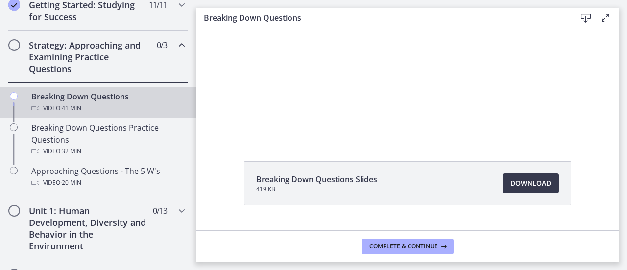
scroll to position [0, 0]
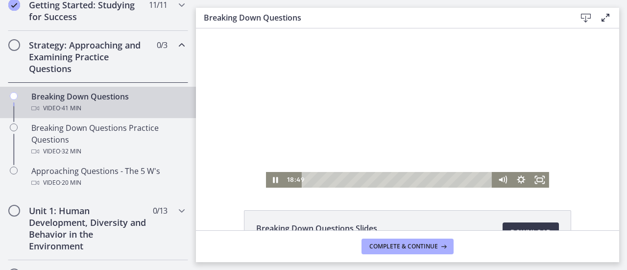
click at [323, 127] on div at bounding box center [407, 107] width 283 height 159
